Goal: Transaction & Acquisition: Purchase product/service

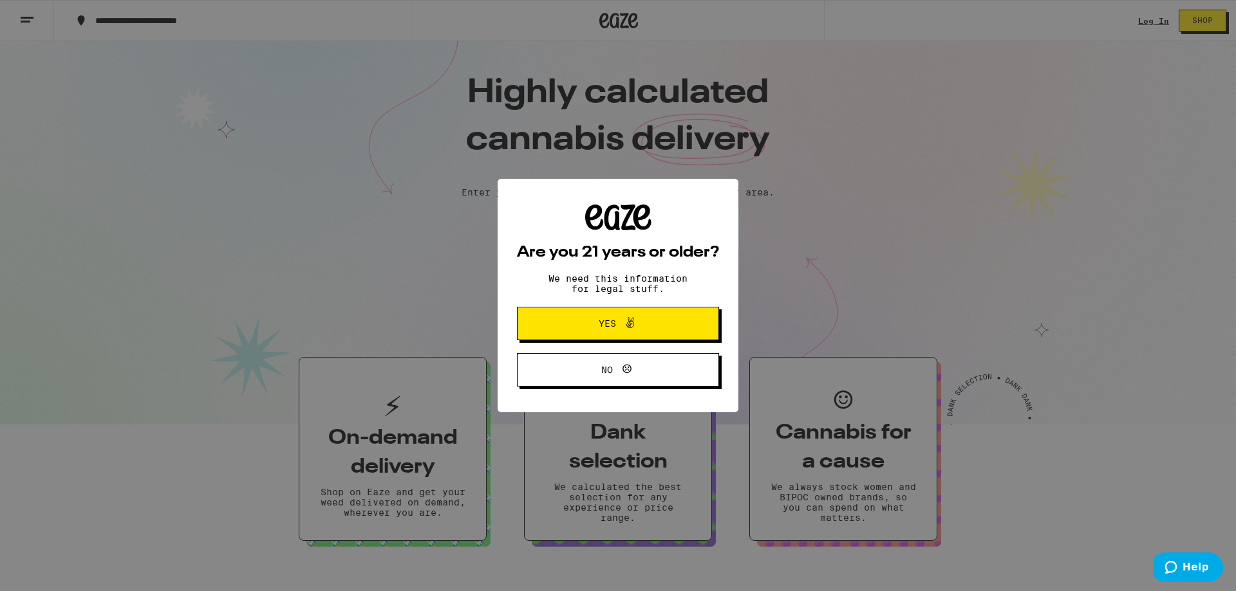
click at [635, 328] on icon at bounding box center [629, 322] width 15 height 15
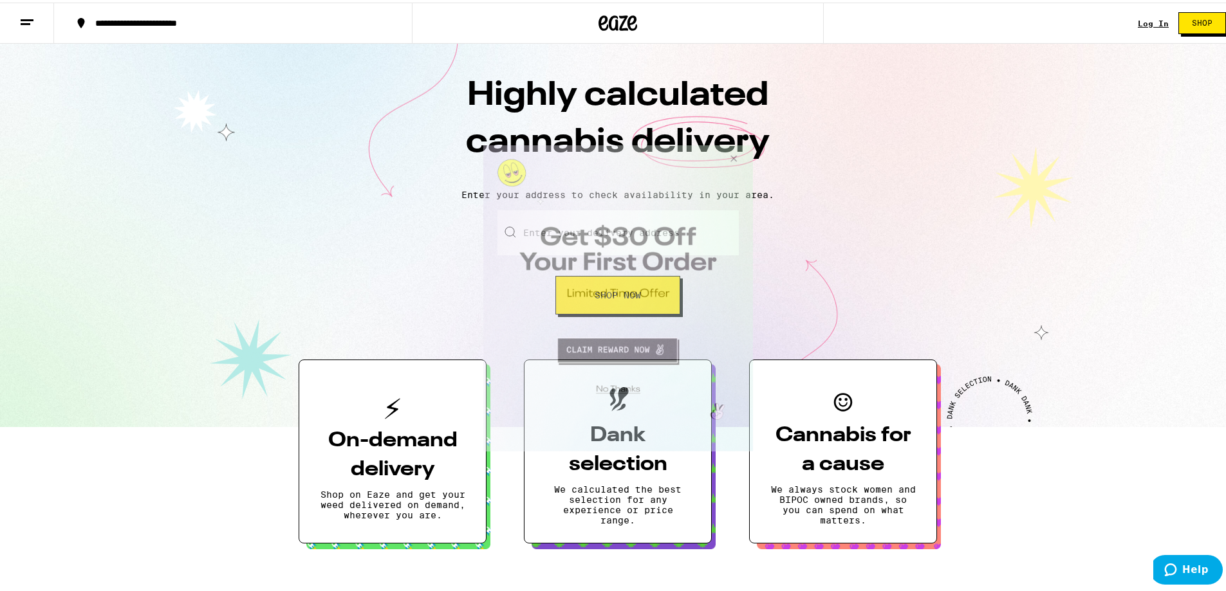
click at [622, 384] on button "Close Modal" at bounding box center [616, 387] width 262 height 20
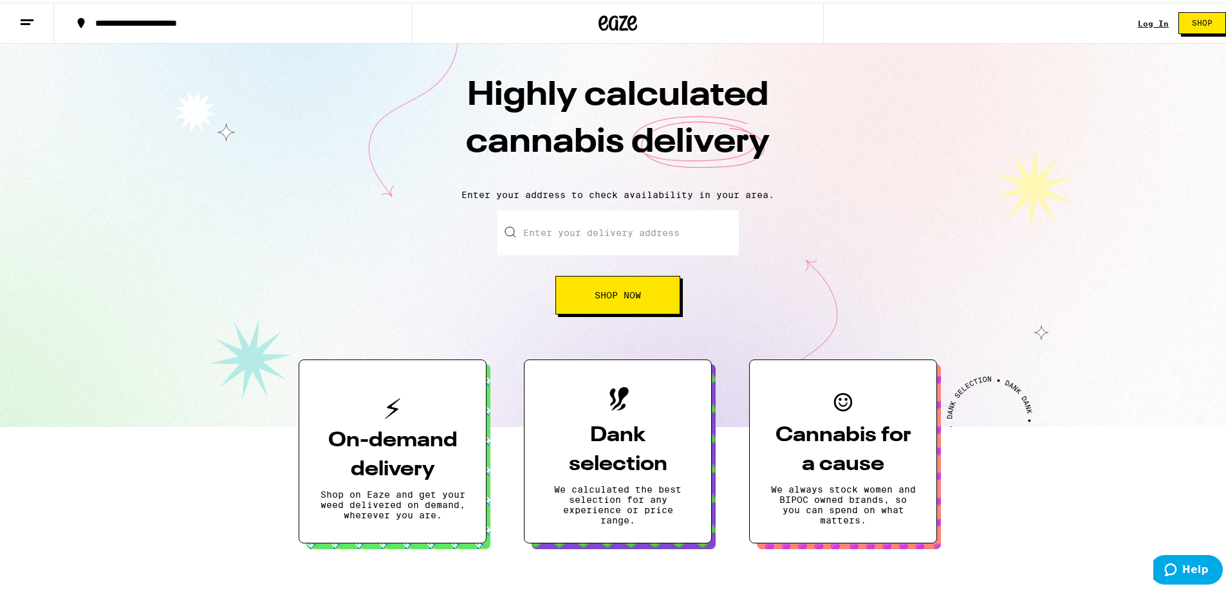
click at [1146, 19] on div "Log In" at bounding box center [1153, 21] width 31 height 8
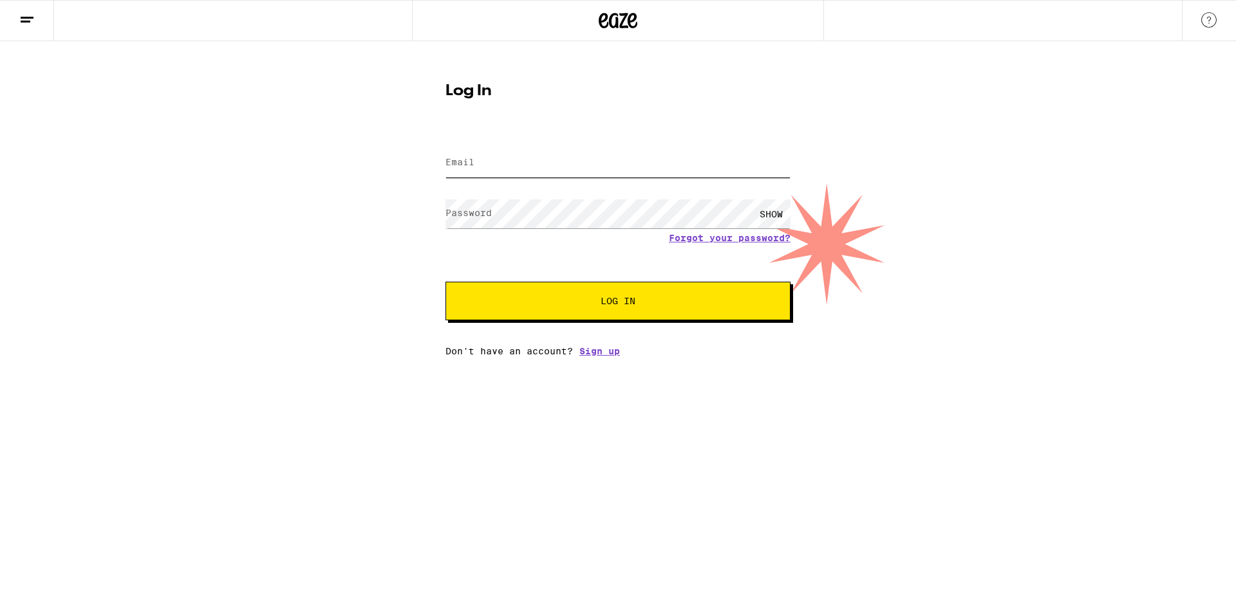
click at [566, 167] on input "Email" at bounding box center [617, 163] width 345 height 29
click at [0, 357] on com-1password-button at bounding box center [0, 357] width 0 height 0
type input "[EMAIL_ADDRESS][DOMAIN_NAME]"
click at [586, 308] on button "Log In" at bounding box center [617, 301] width 345 height 39
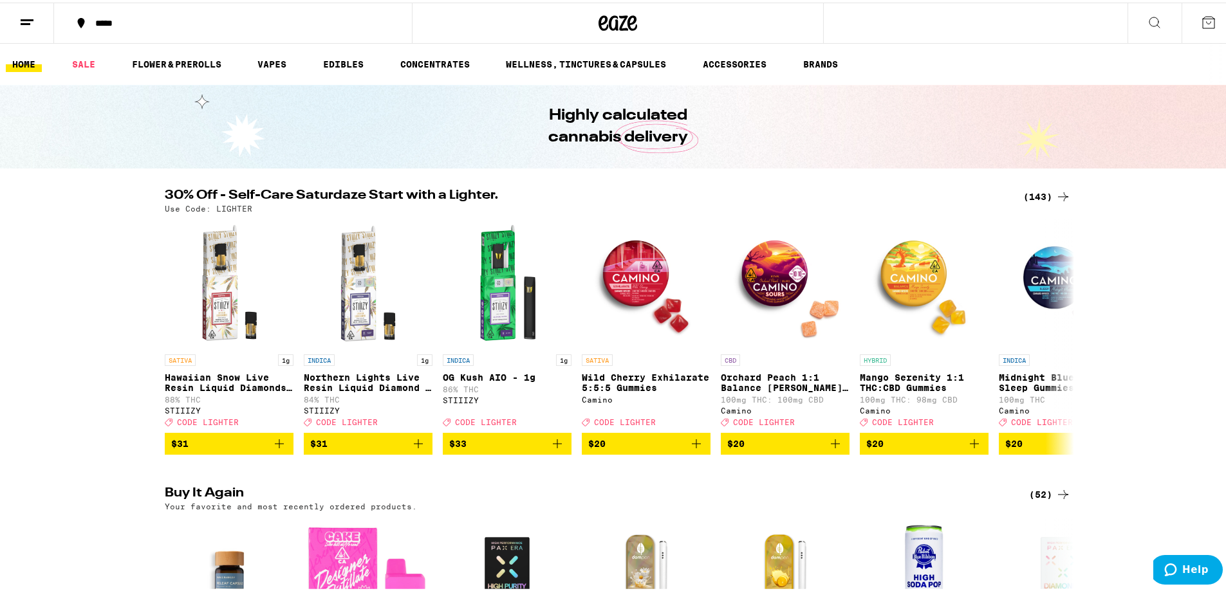
click at [114, 16] on div "*****" at bounding box center [239, 20] width 301 height 9
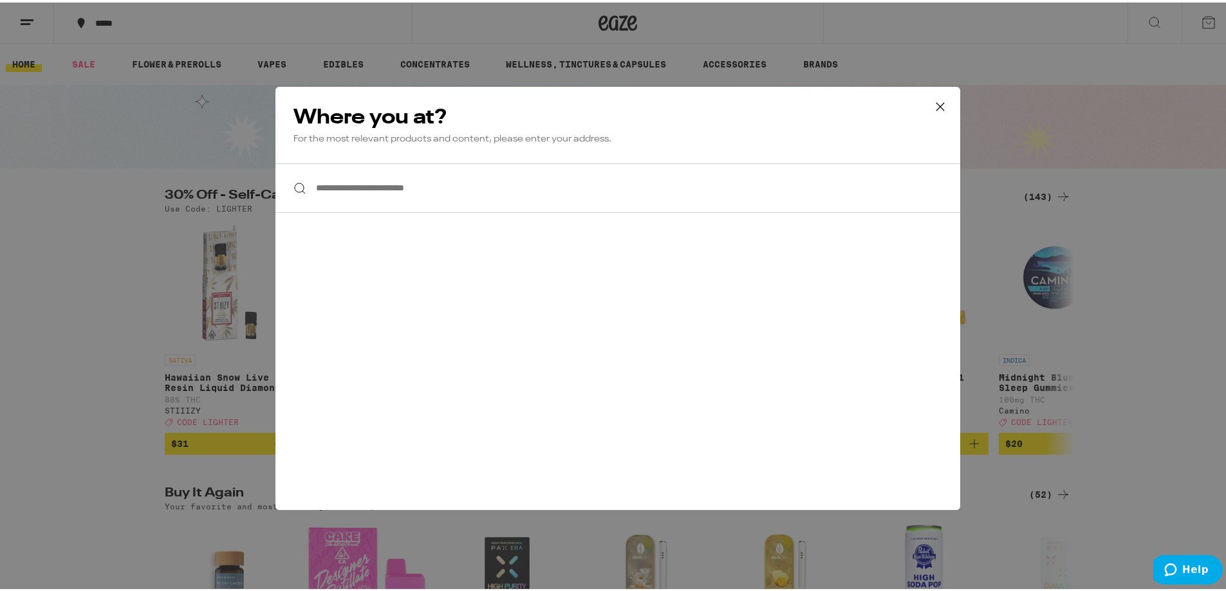
click at [513, 171] on input "**********" at bounding box center [617, 186] width 685 height 50
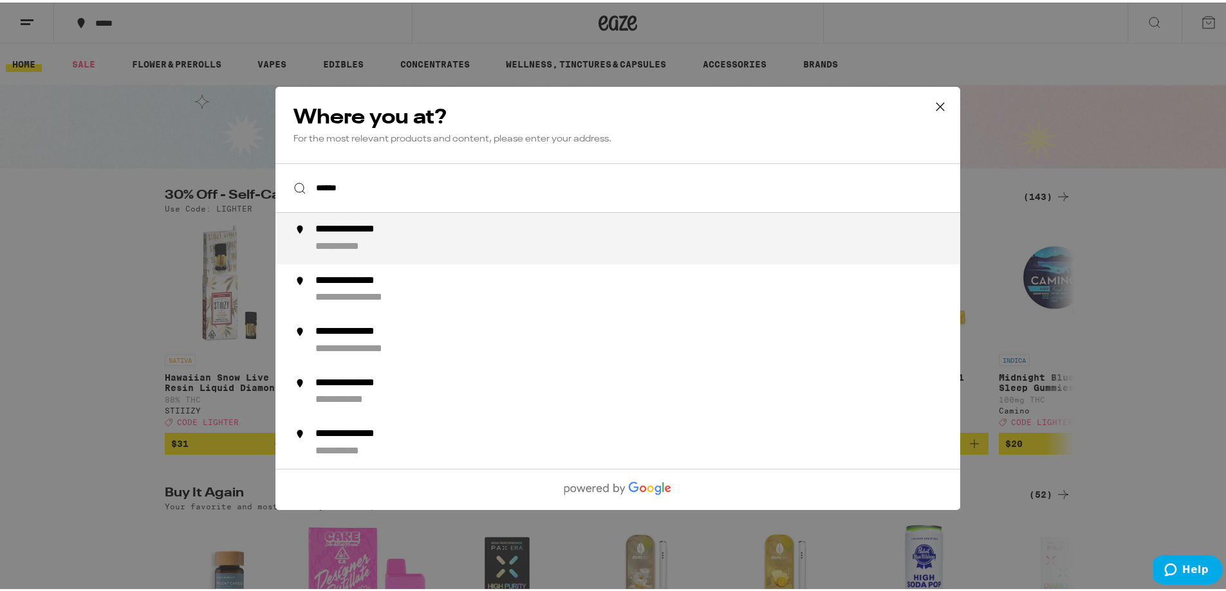
click at [463, 239] on div "**********" at bounding box center [643, 236] width 656 height 31
type input "**********"
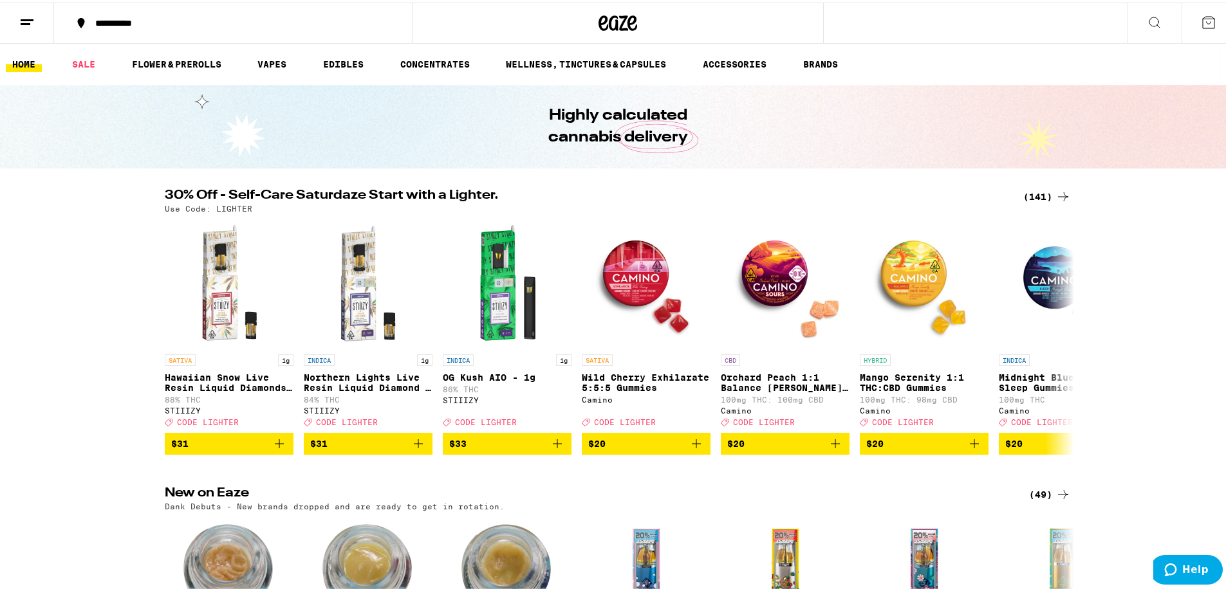
click at [1043, 196] on div "(141)" at bounding box center [1047, 194] width 48 height 15
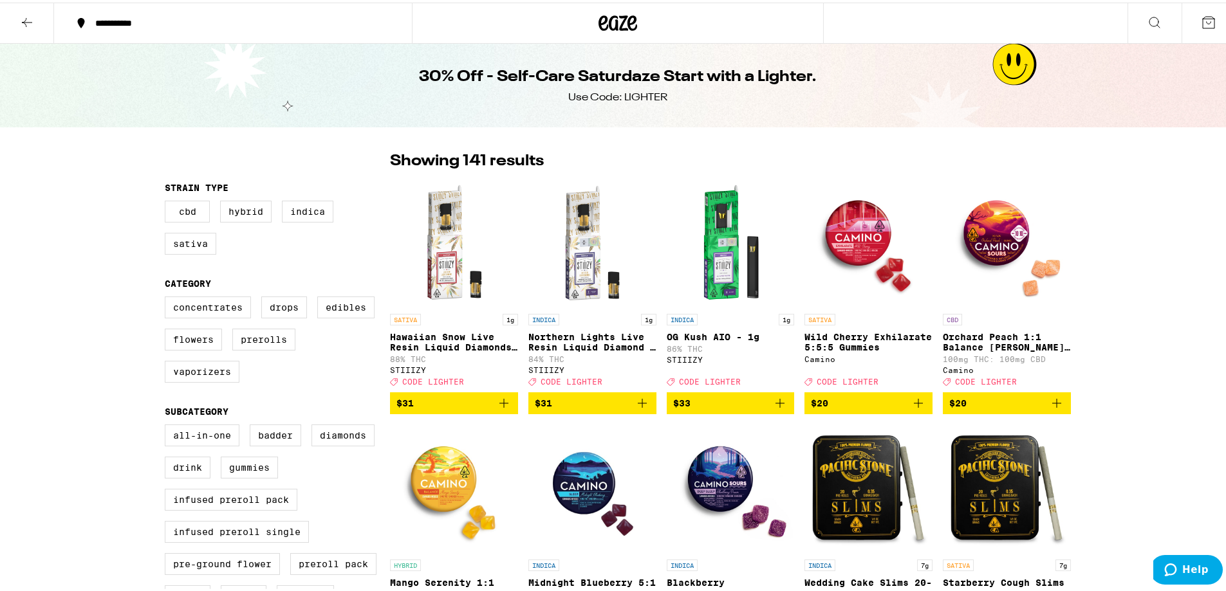
click at [1154, 19] on button at bounding box center [1154, 21] width 54 height 41
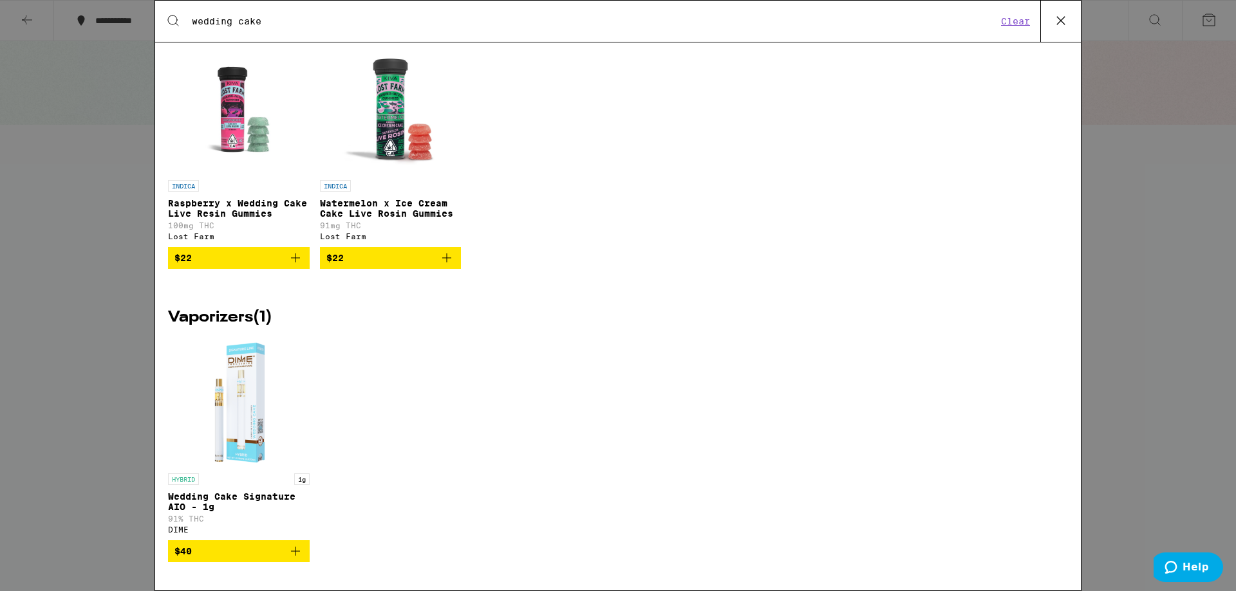
scroll to position [1107, 0]
click at [288, 252] on icon "Add to bag" at bounding box center [295, 257] width 15 height 15
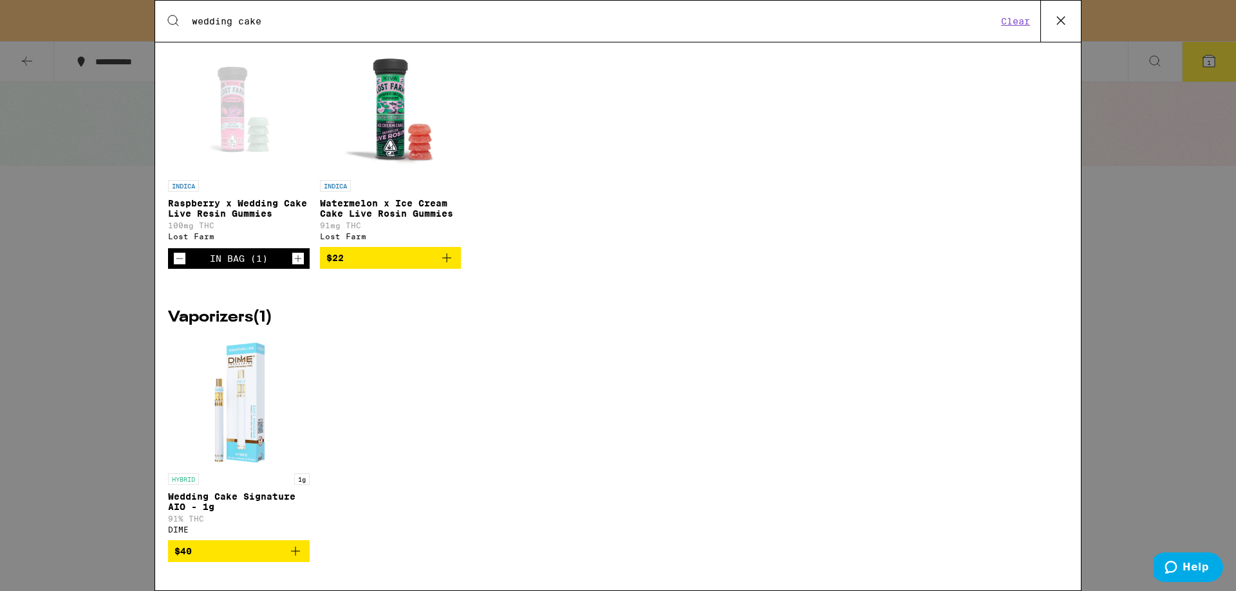
drag, startPoint x: 648, startPoint y: 24, endPoint x: 144, endPoint y: -46, distance: 509.5
click at [144, 0] on html "**********" at bounding box center [618, 0] width 1236 height 0
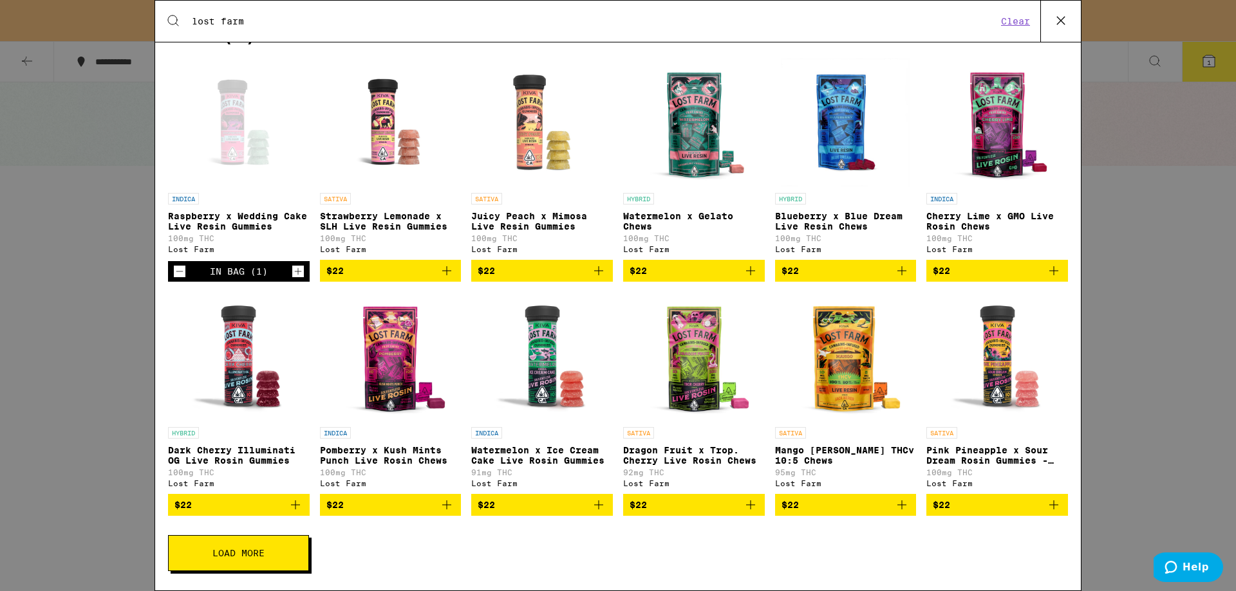
scroll to position [225, 0]
type input "lost farm"
click at [275, 563] on button "Load More" at bounding box center [238, 553] width 141 height 36
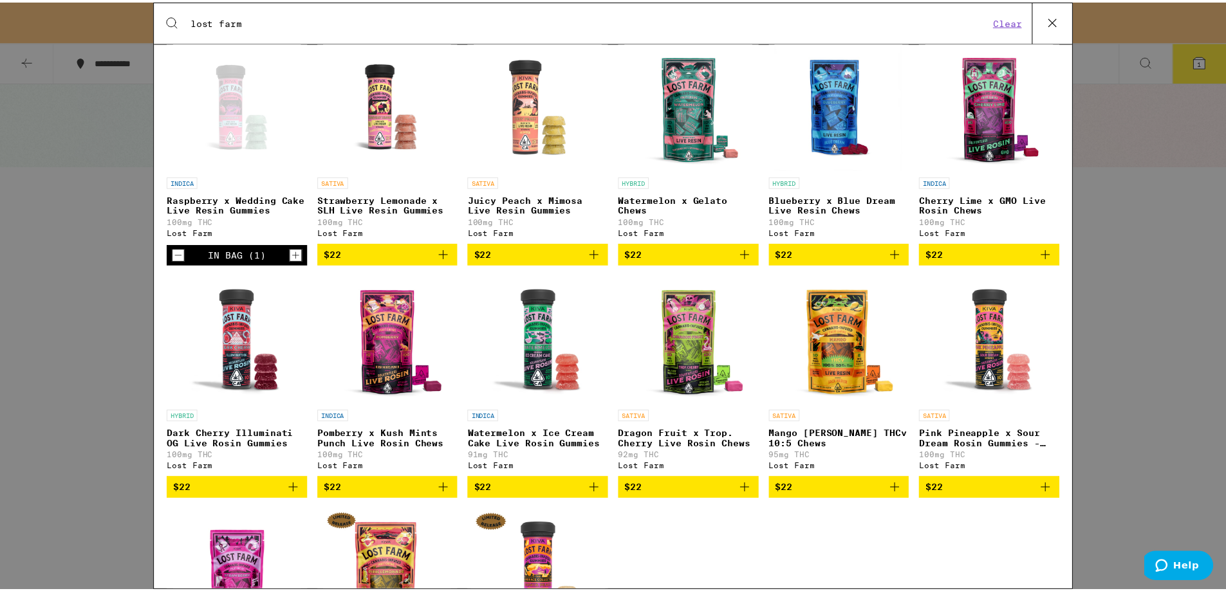
scroll to position [420, 0]
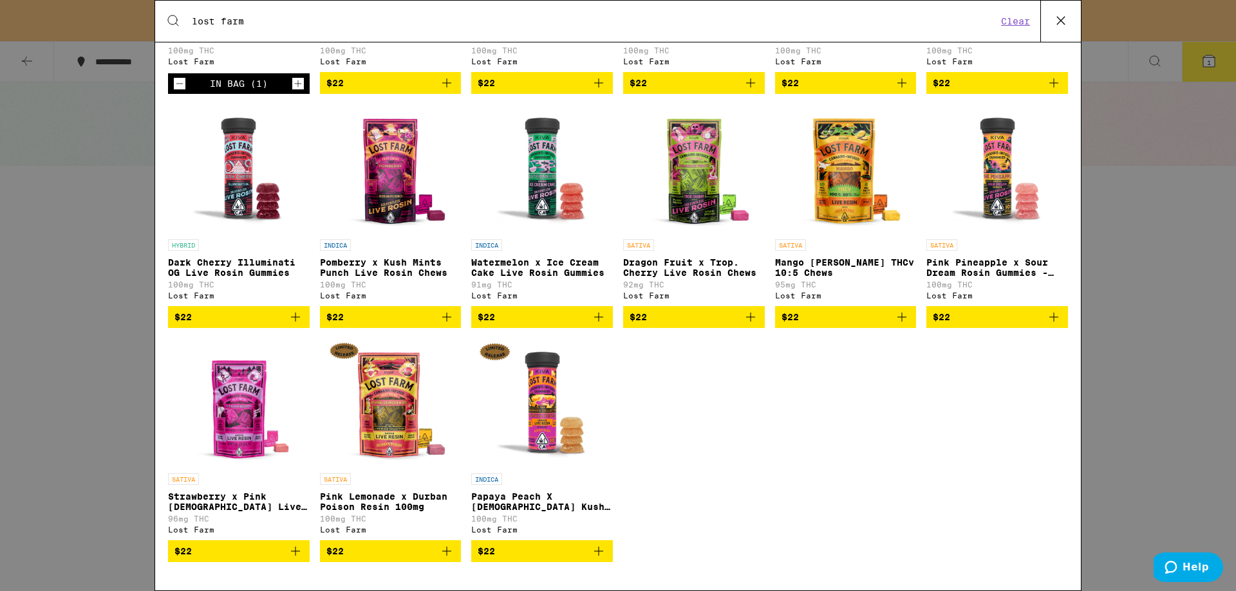
click at [1061, 12] on icon at bounding box center [1060, 20] width 19 height 19
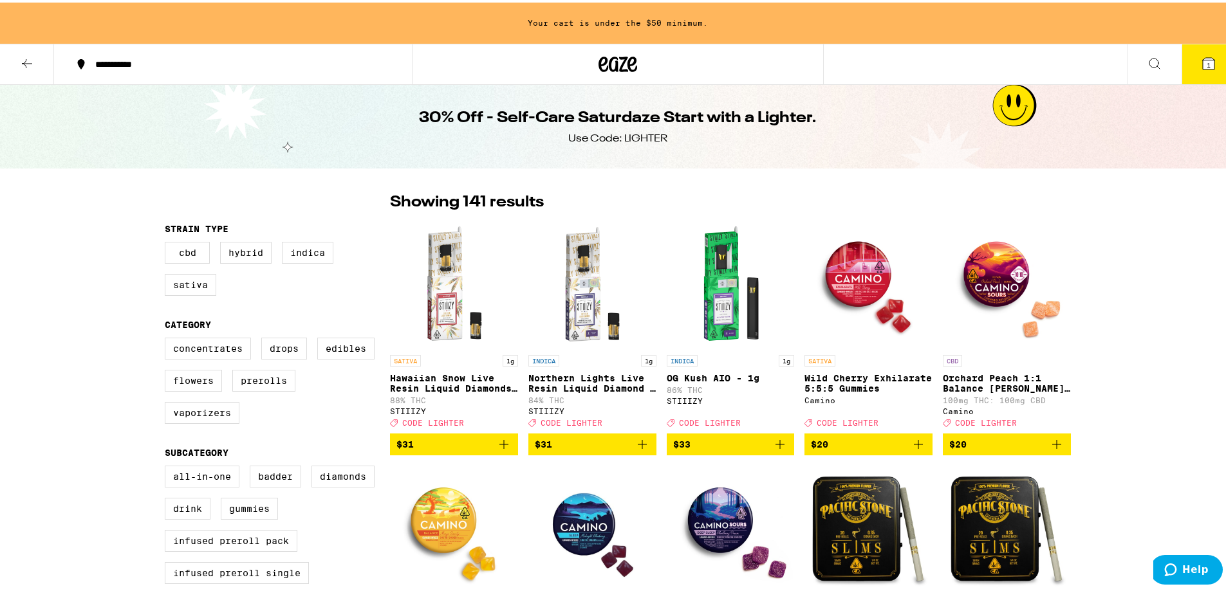
click at [208, 51] on button "**********" at bounding box center [233, 61] width 358 height 39
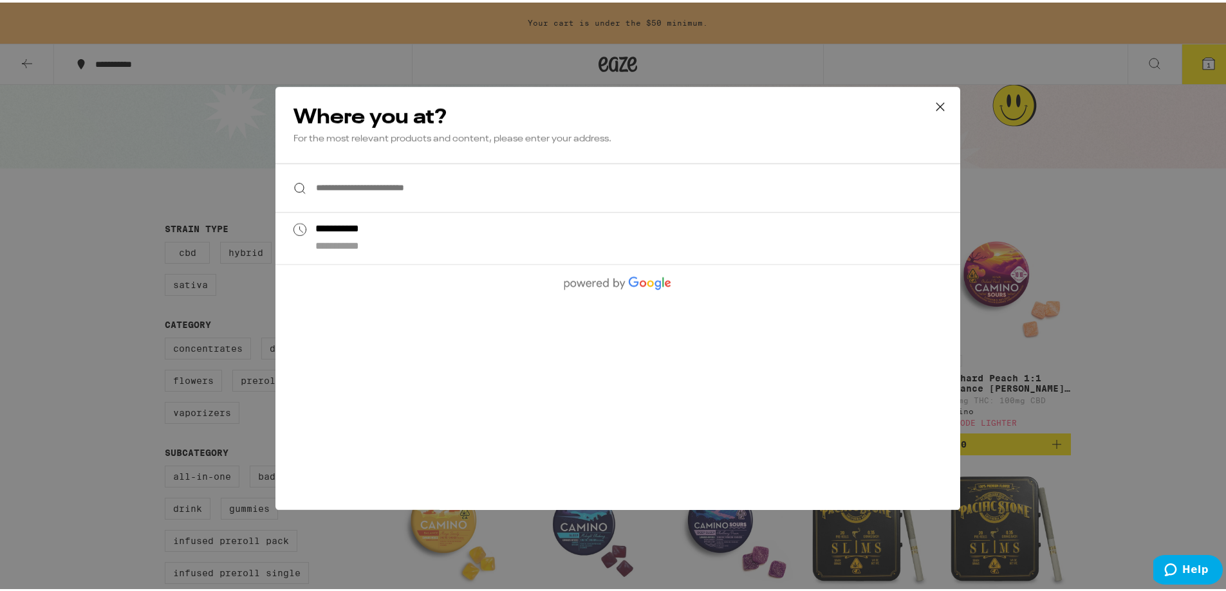
click at [934, 107] on icon at bounding box center [940, 104] width 19 height 19
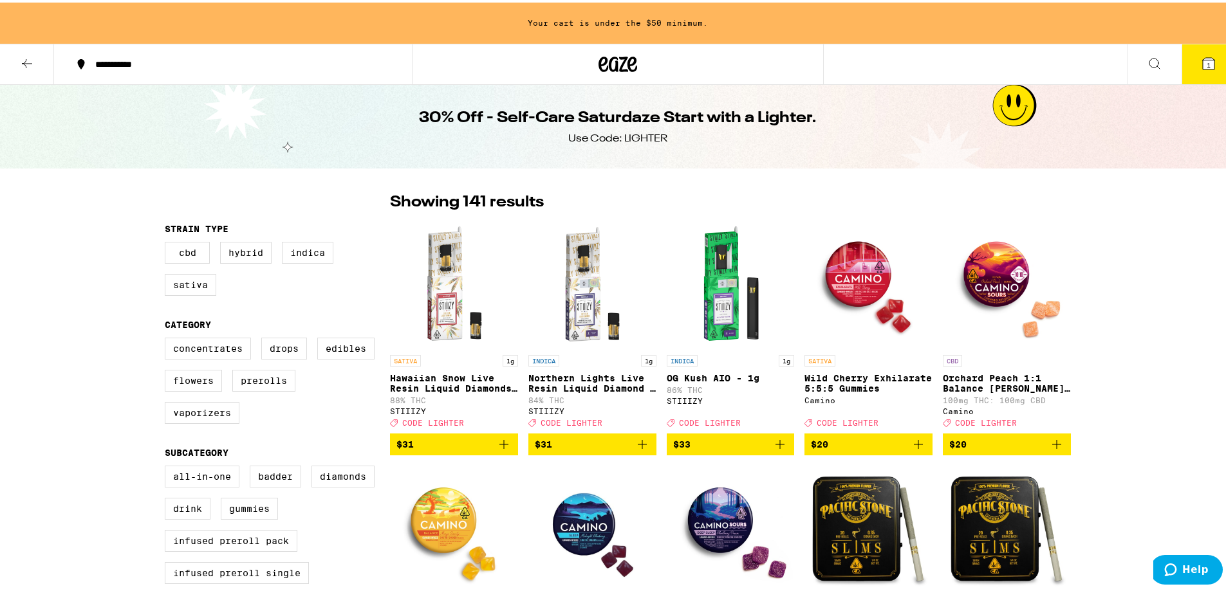
click at [1139, 68] on button at bounding box center [1154, 62] width 54 height 41
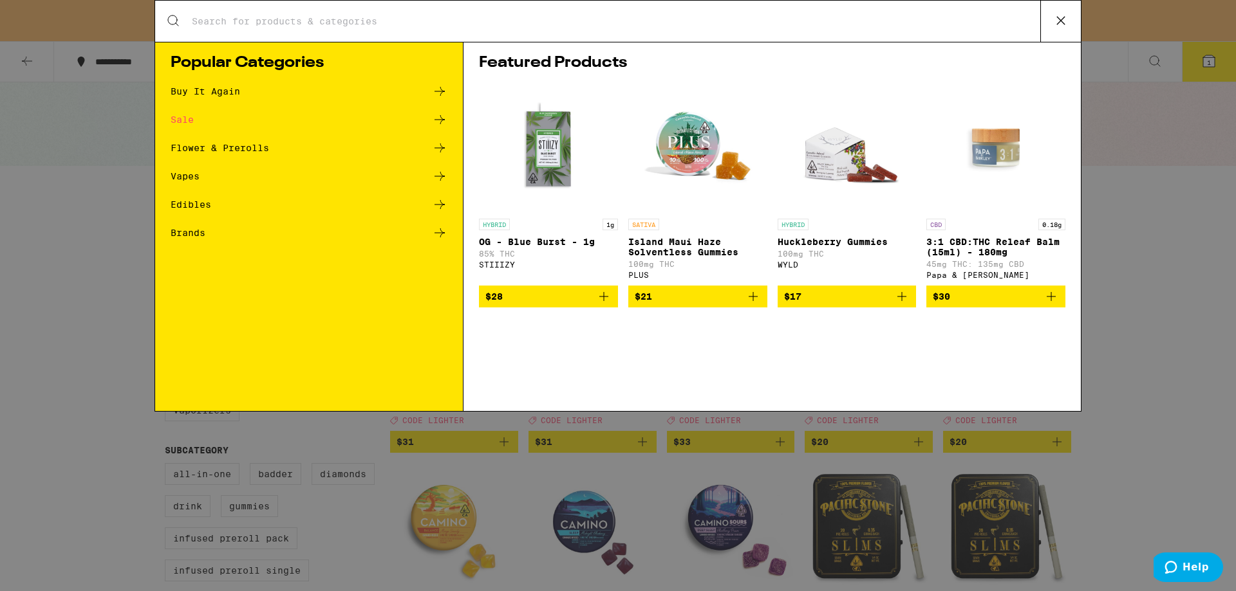
click at [1060, 29] on icon at bounding box center [1060, 20] width 19 height 19
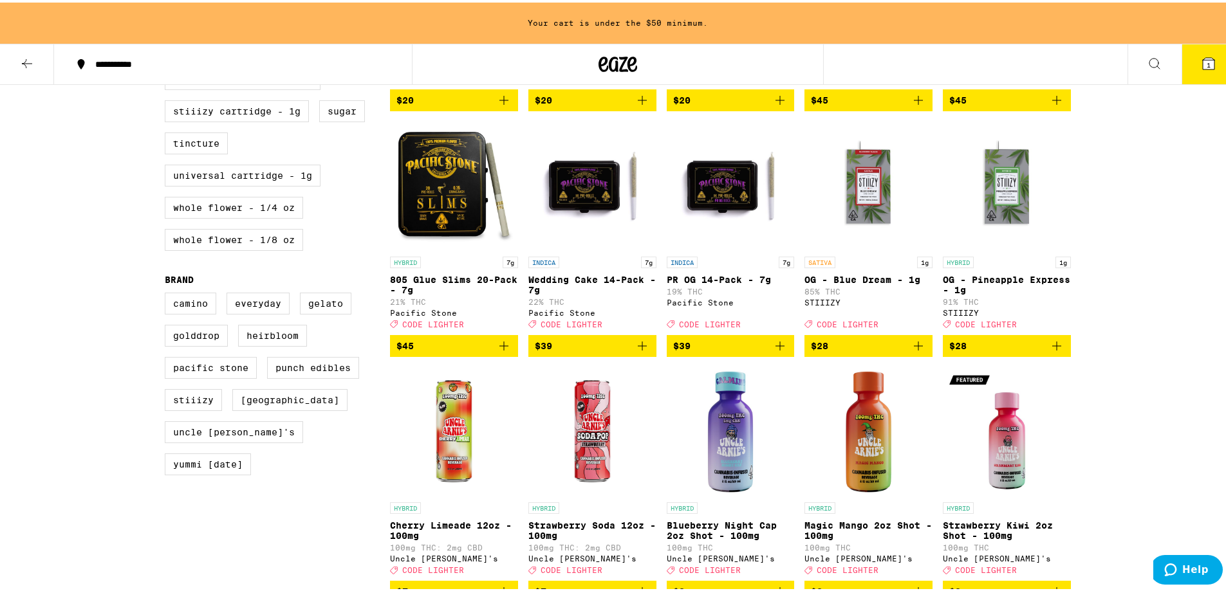
scroll to position [592, 0]
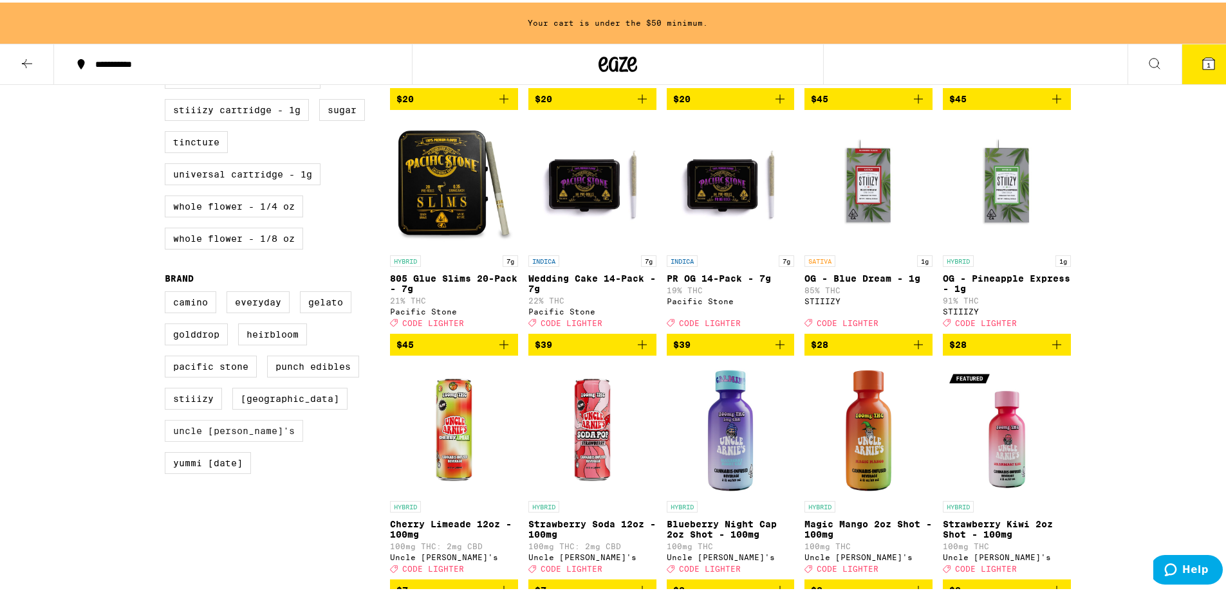
click at [212, 440] on label "Uncle [PERSON_NAME]'s" at bounding box center [234, 429] width 138 height 22
click at [168, 292] on input "Uncle [PERSON_NAME]'s" at bounding box center [167, 291] width 1 height 1
checkbox input "true"
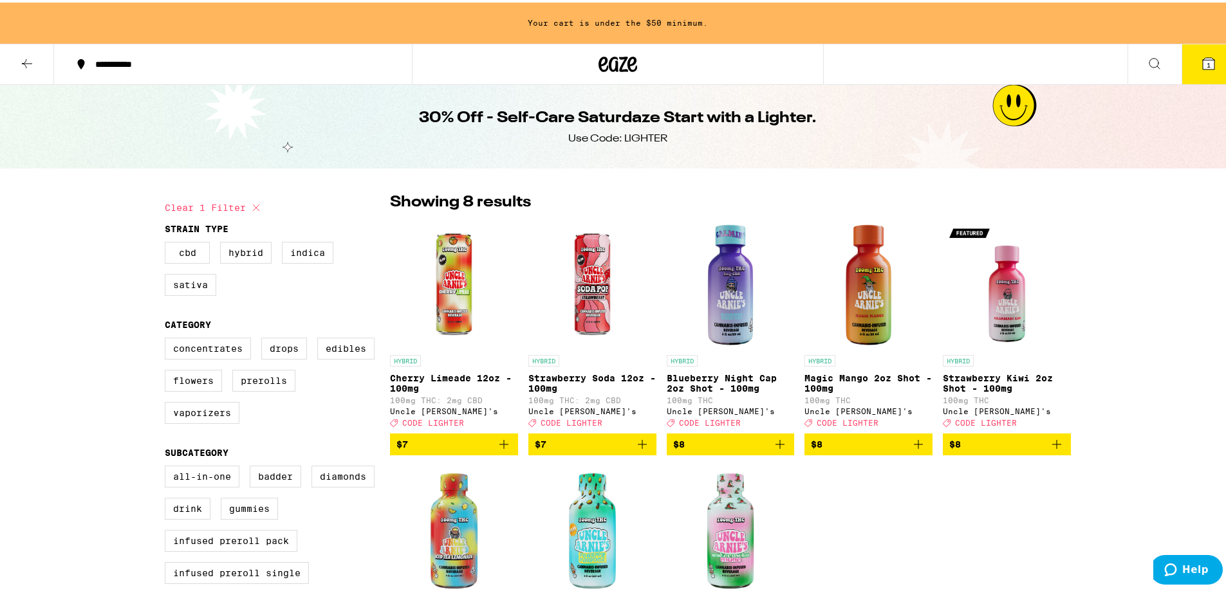
click at [1149, 59] on icon at bounding box center [1154, 60] width 15 height 15
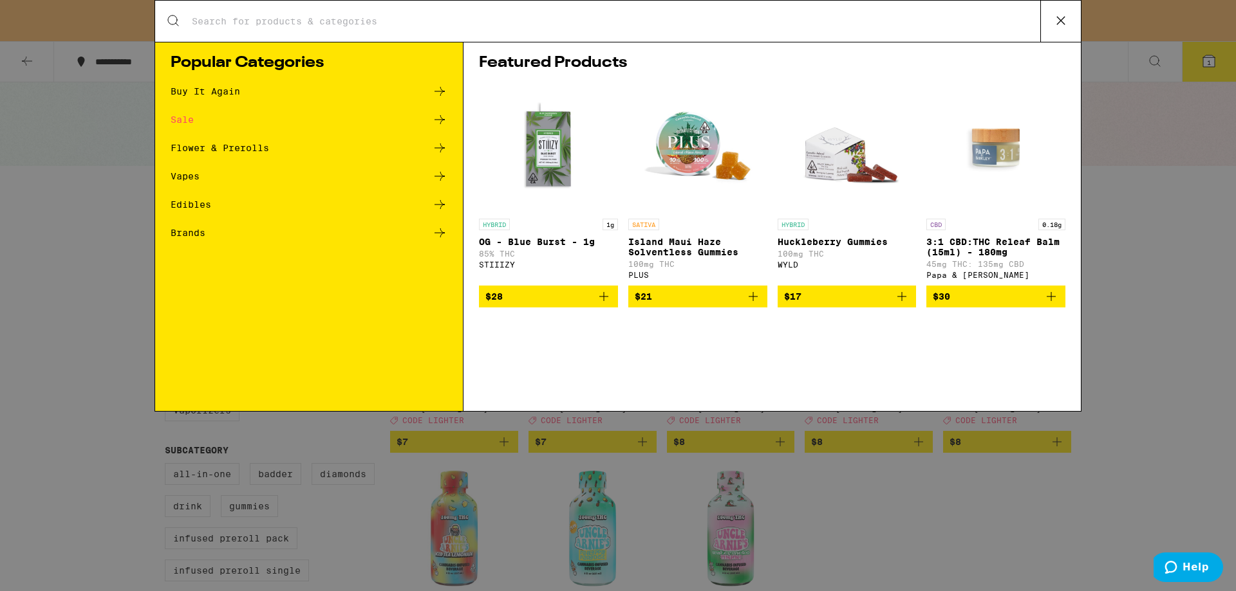
click at [647, 35] on div "Search for Products" at bounding box center [617, 21] width 925 height 41
click at [624, 25] on input "Search for Products" at bounding box center [615, 21] width 849 height 12
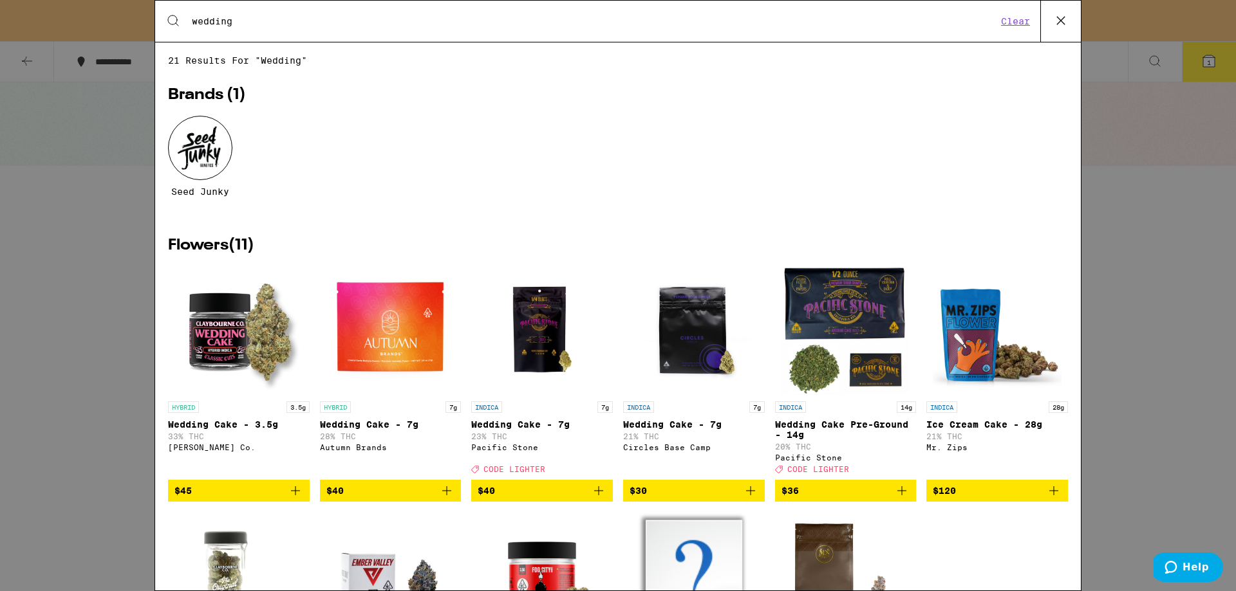
type input "wedding"
drag, startPoint x: 281, startPoint y: 24, endPoint x: 162, endPoint y: 0, distance: 121.5
click at [162, 0] on div "Search for Products wedding Clear 21 results for "wedding" Brands ( 1 ) Seed Ju…" at bounding box center [617, 295] width 927 height 591
click at [1058, 21] on icon at bounding box center [1060, 20] width 19 height 19
